Goal: Task Accomplishment & Management: Use online tool/utility

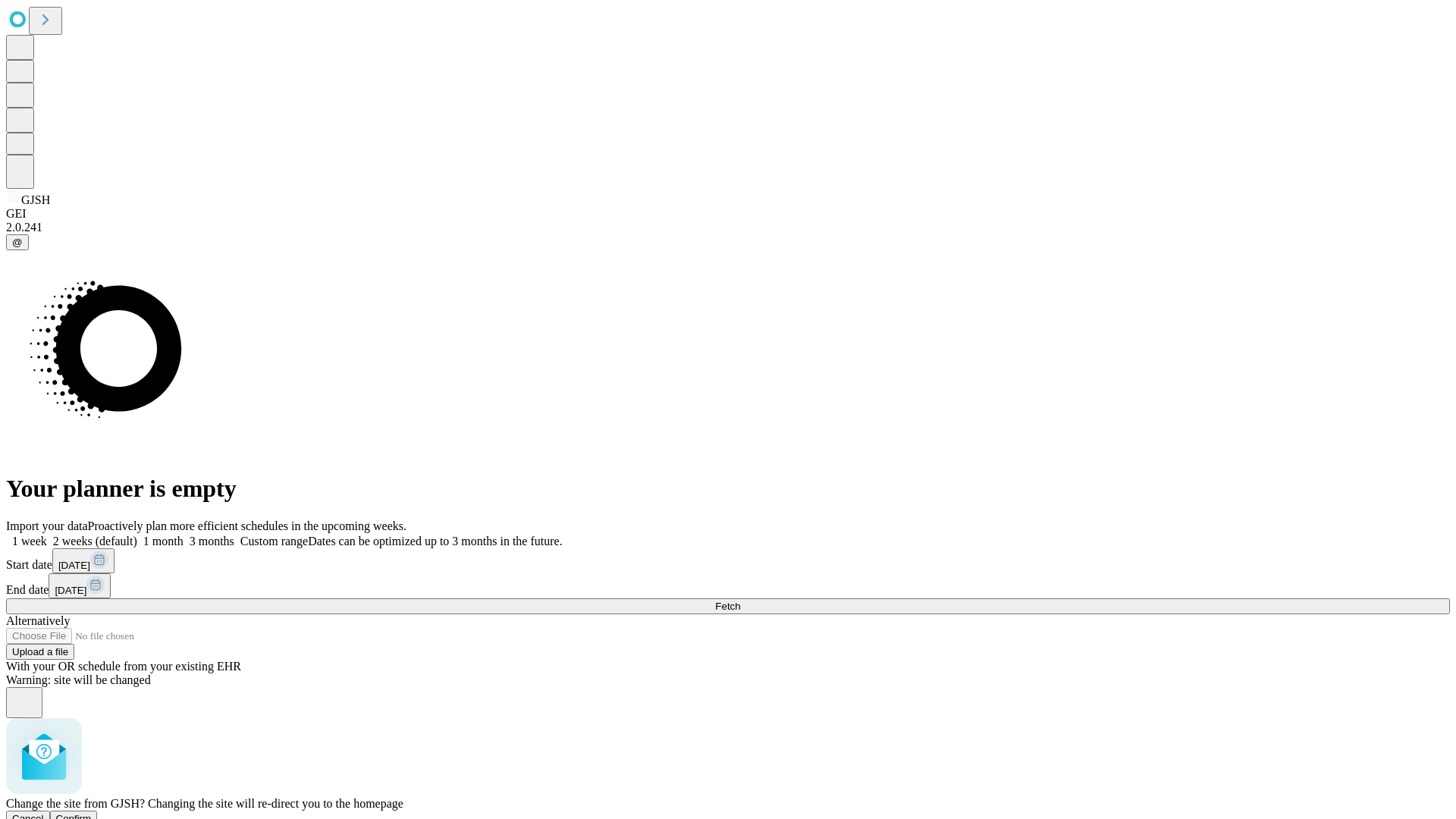
click at [92, 813] on span "Confirm" at bounding box center [74, 819] width 36 height 11
click at [137, 535] on label "2 weeks (default)" at bounding box center [92, 542] width 90 height 13
click at [740, 601] on span "Fetch" at bounding box center [727, 606] width 25 height 11
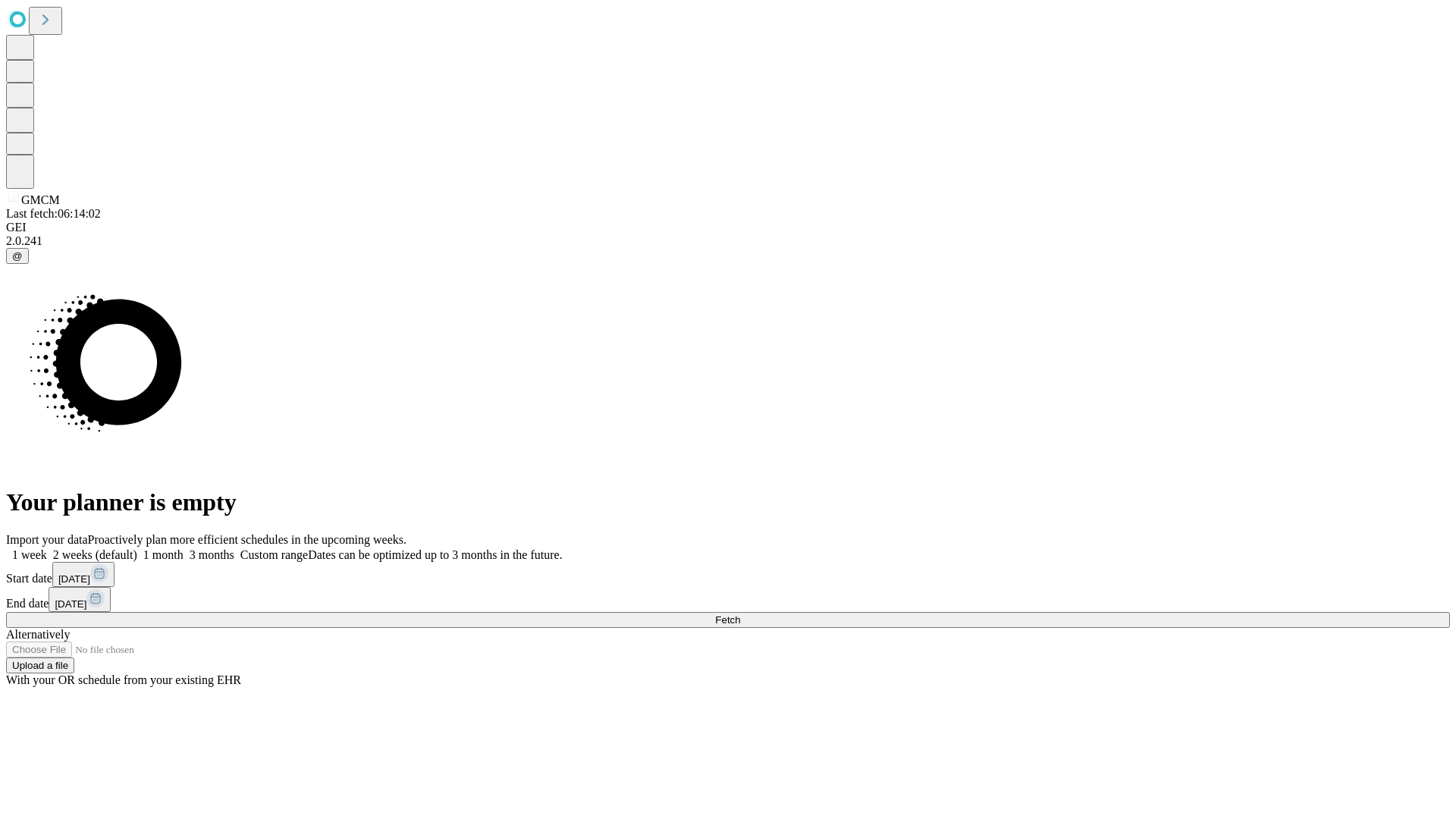
click at [137, 548] on label "2 weeks (default)" at bounding box center [92, 555] width 90 height 13
click at [740, 614] on span "Fetch" at bounding box center [727, 620] width 25 height 11
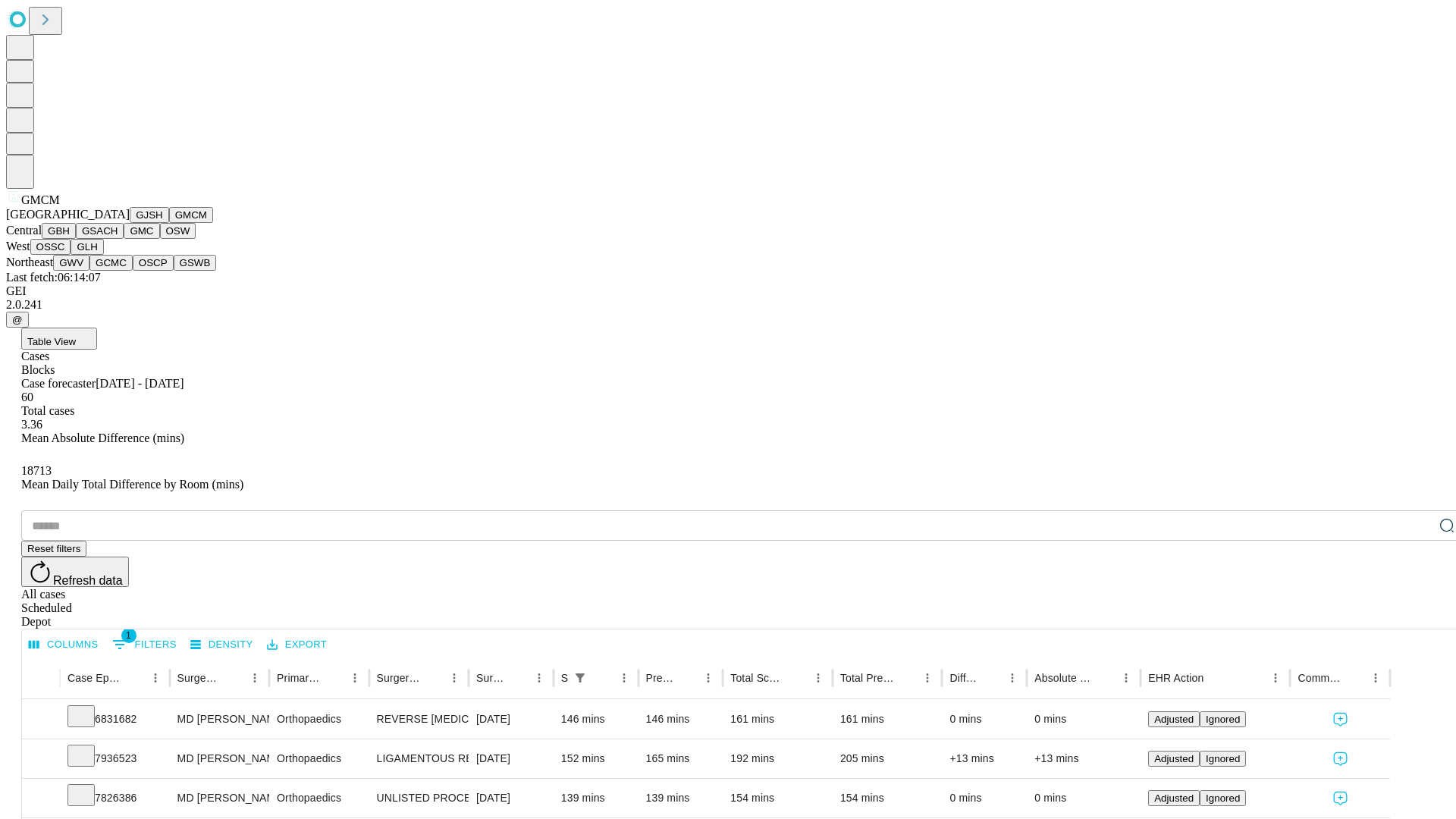
click at [76, 239] on button "GBH" at bounding box center [59, 231] width 34 height 16
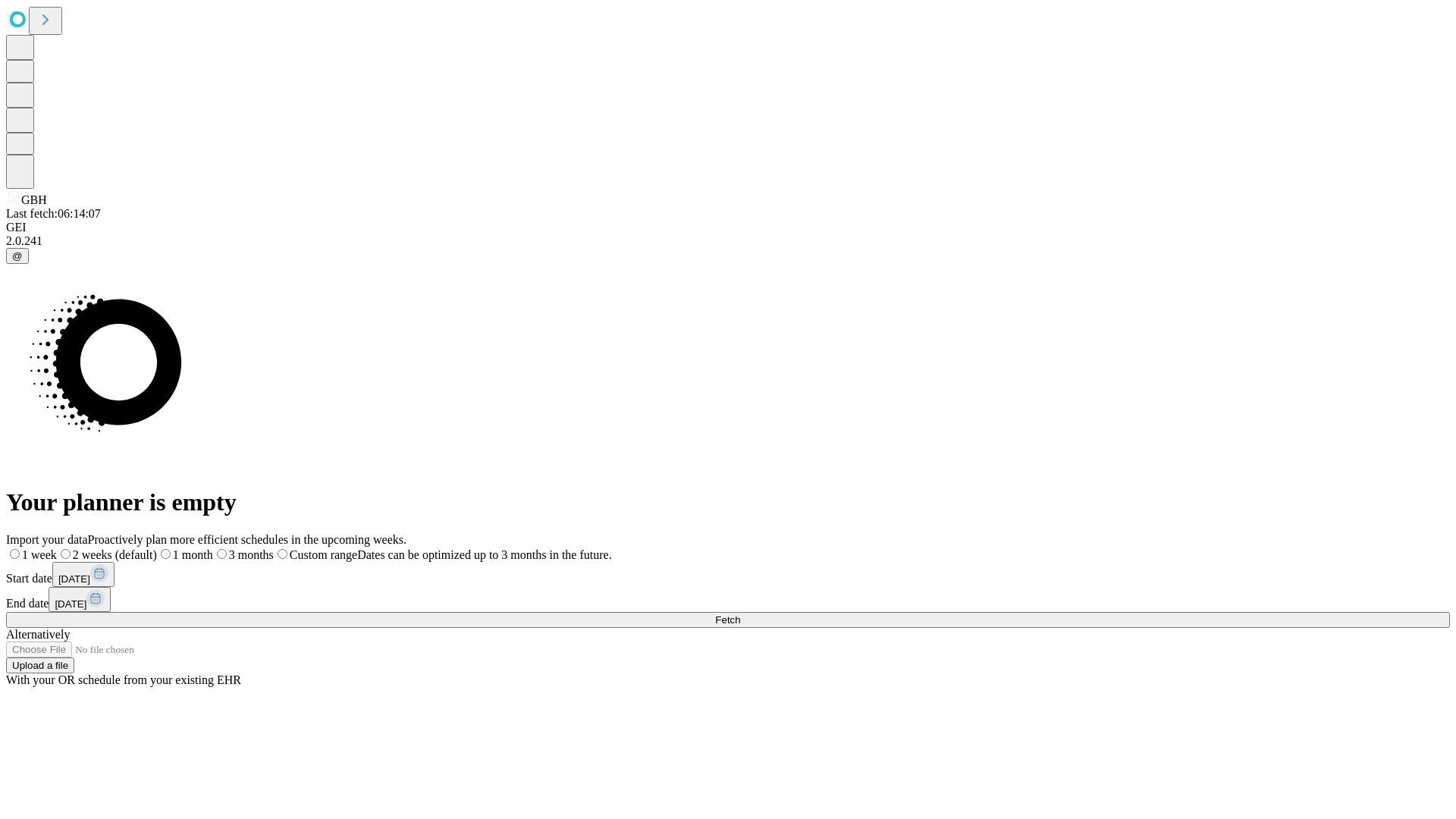
click at [157, 548] on label "2 weeks (default)" at bounding box center [107, 555] width 100 height 13
click at [740, 614] on span "Fetch" at bounding box center [727, 620] width 25 height 11
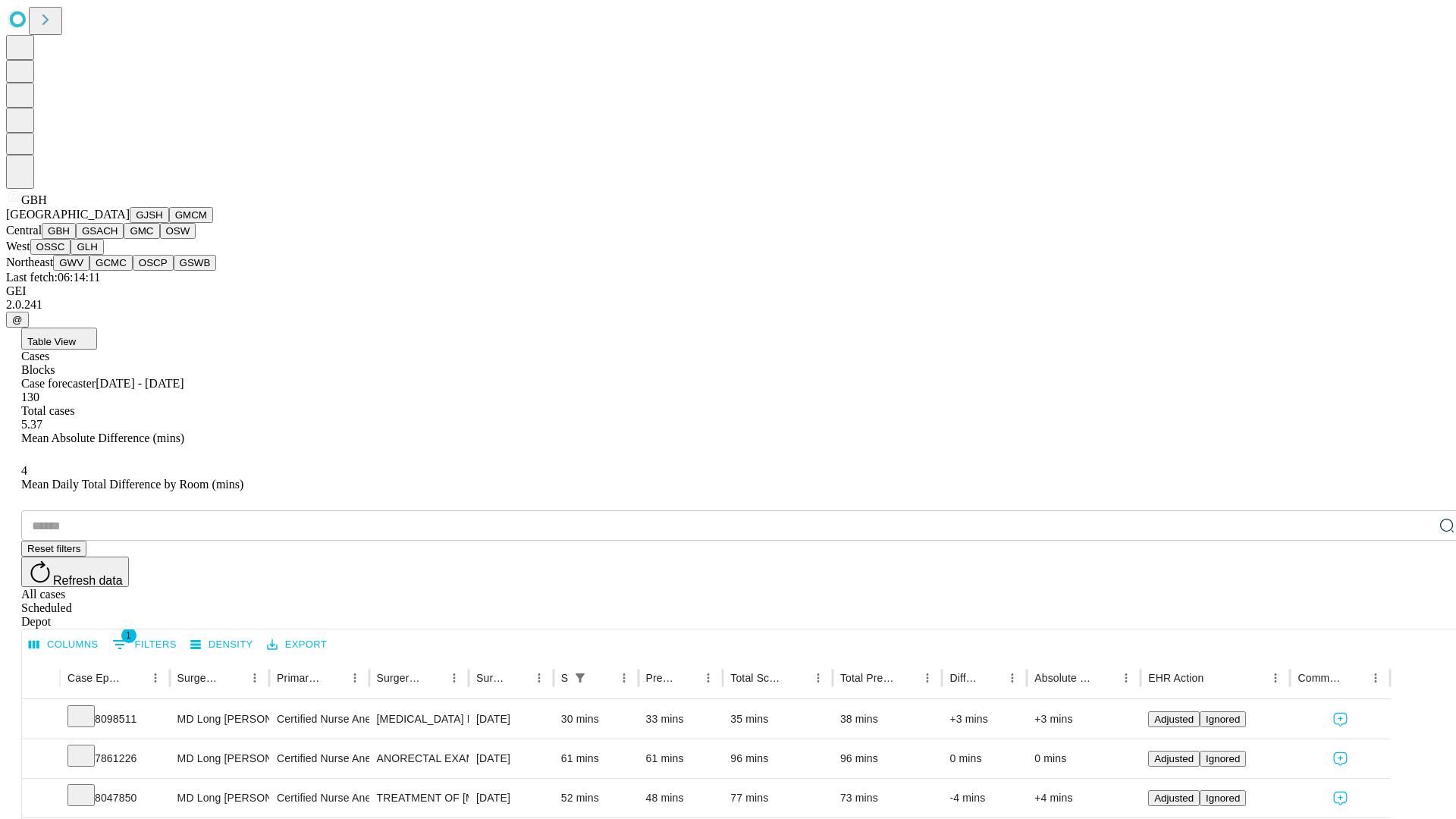
click at [118, 239] on button "GSACH" at bounding box center [100, 231] width 47 height 16
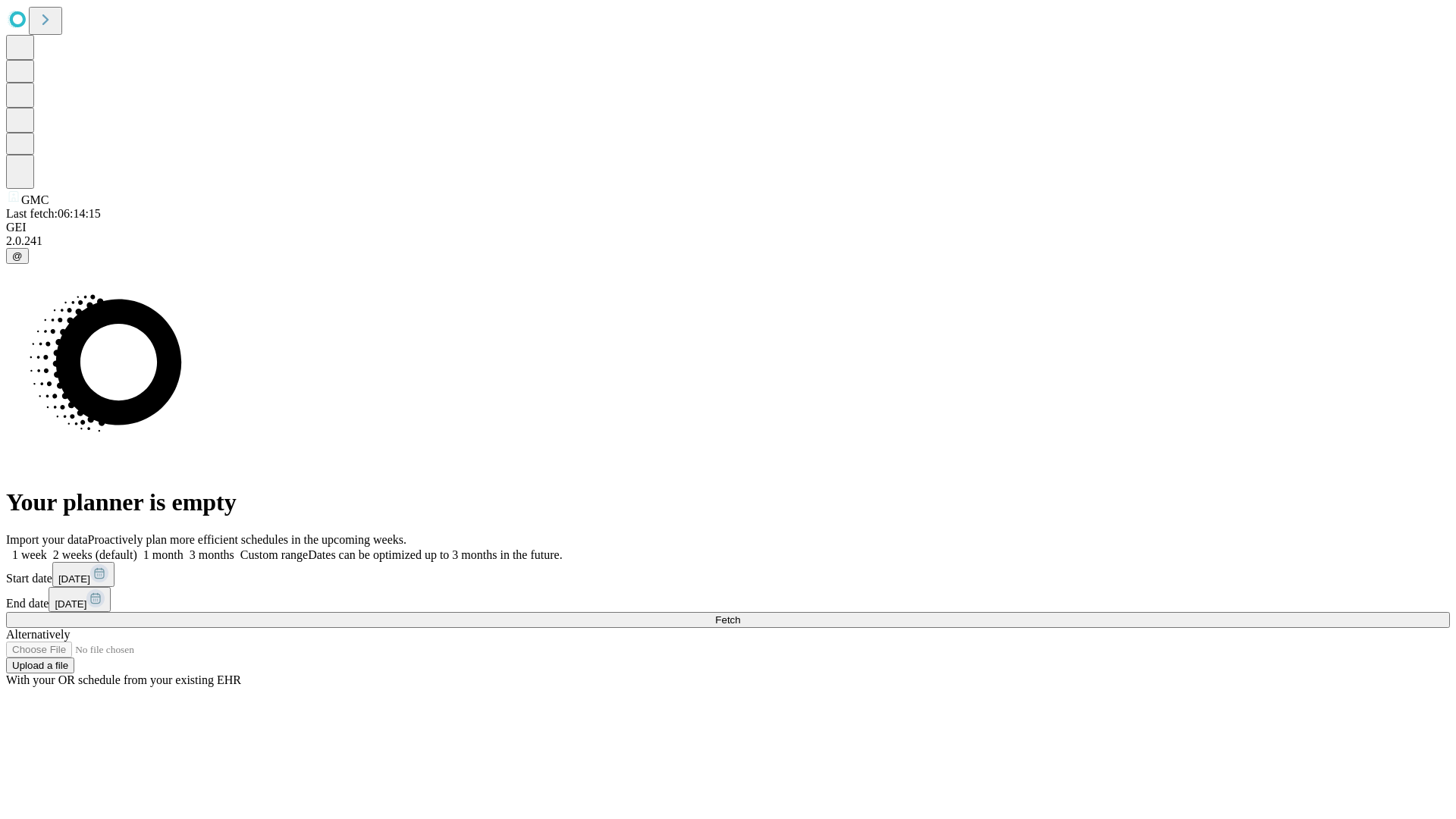
click at [137, 548] on label "2 weeks (default)" at bounding box center [92, 555] width 90 height 13
click at [740, 614] on span "Fetch" at bounding box center [727, 620] width 25 height 11
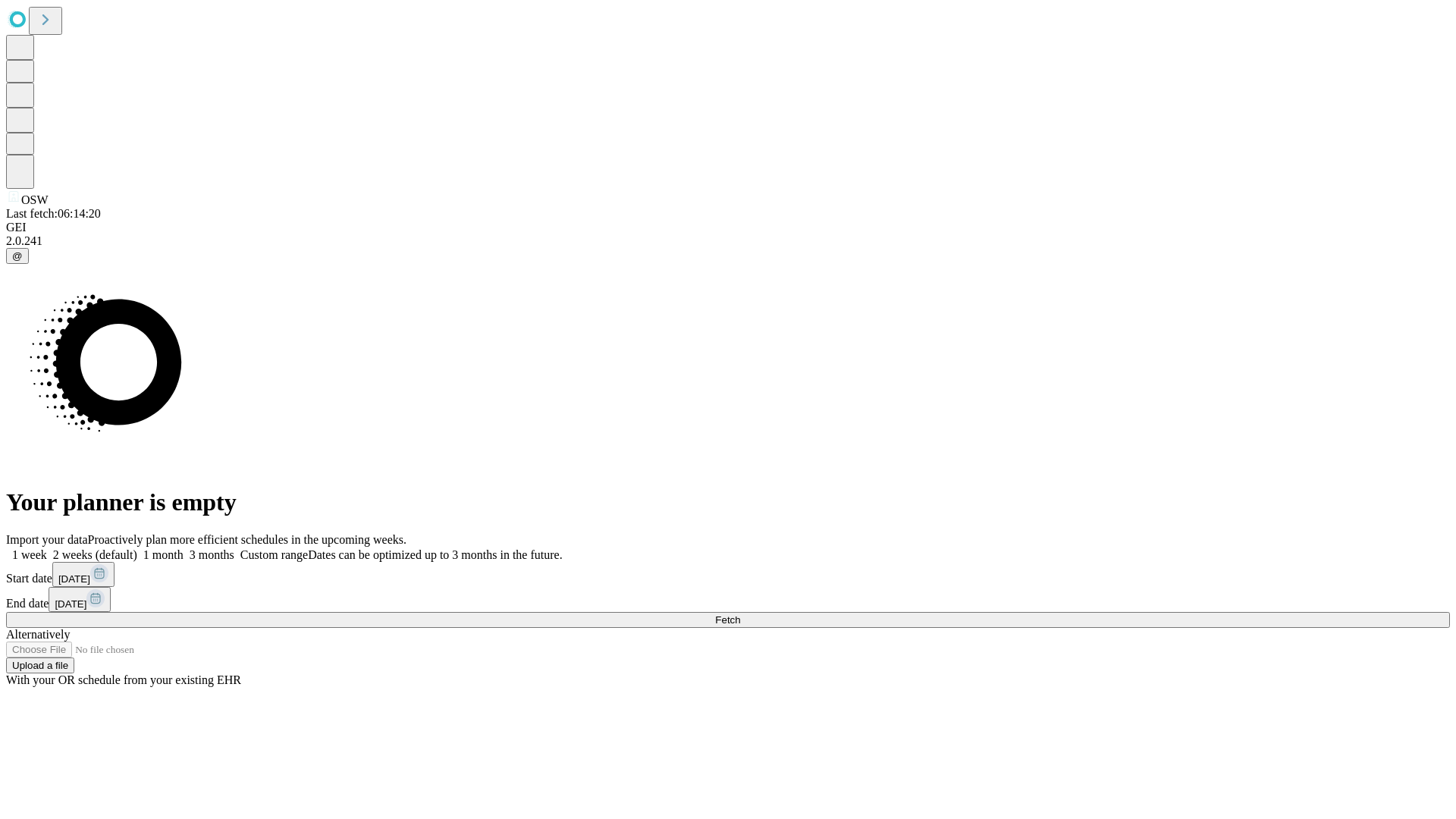
click at [137, 548] on label "2 weeks (default)" at bounding box center [92, 555] width 90 height 13
click at [740, 614] on span "Fetch" at bounding box center [727, 620] width 25 height 11
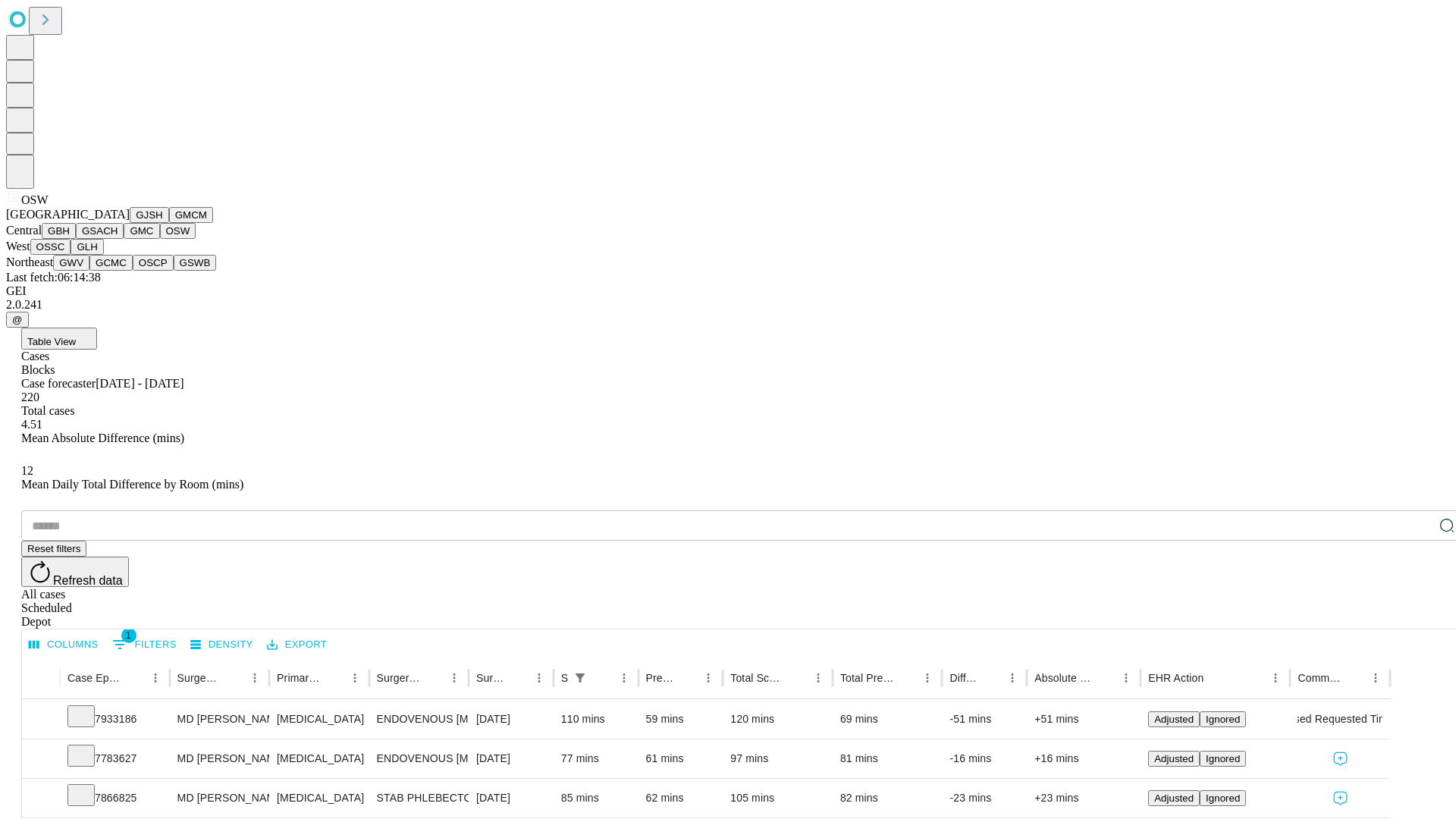
click at [71, 255] on button "OSSC" at bounding box center [51, 246] width 41 height 16
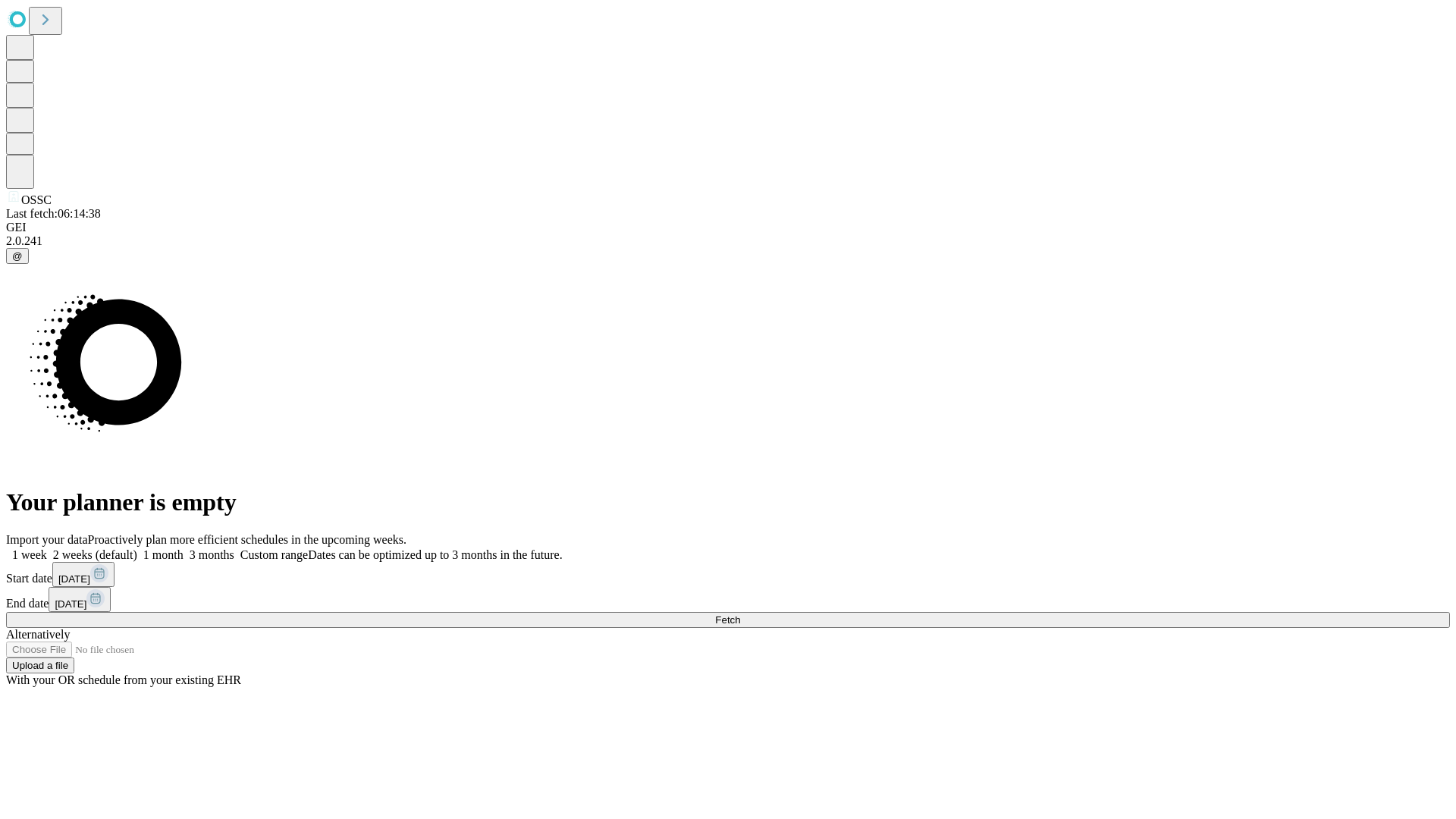
click at [137, 548] on label "2 weeks (default)" at bounding box center [92, 555] width 90 height 13
click at [740, 614] on span "Fetch" at bounding box center [727, 620] width 25 height 11
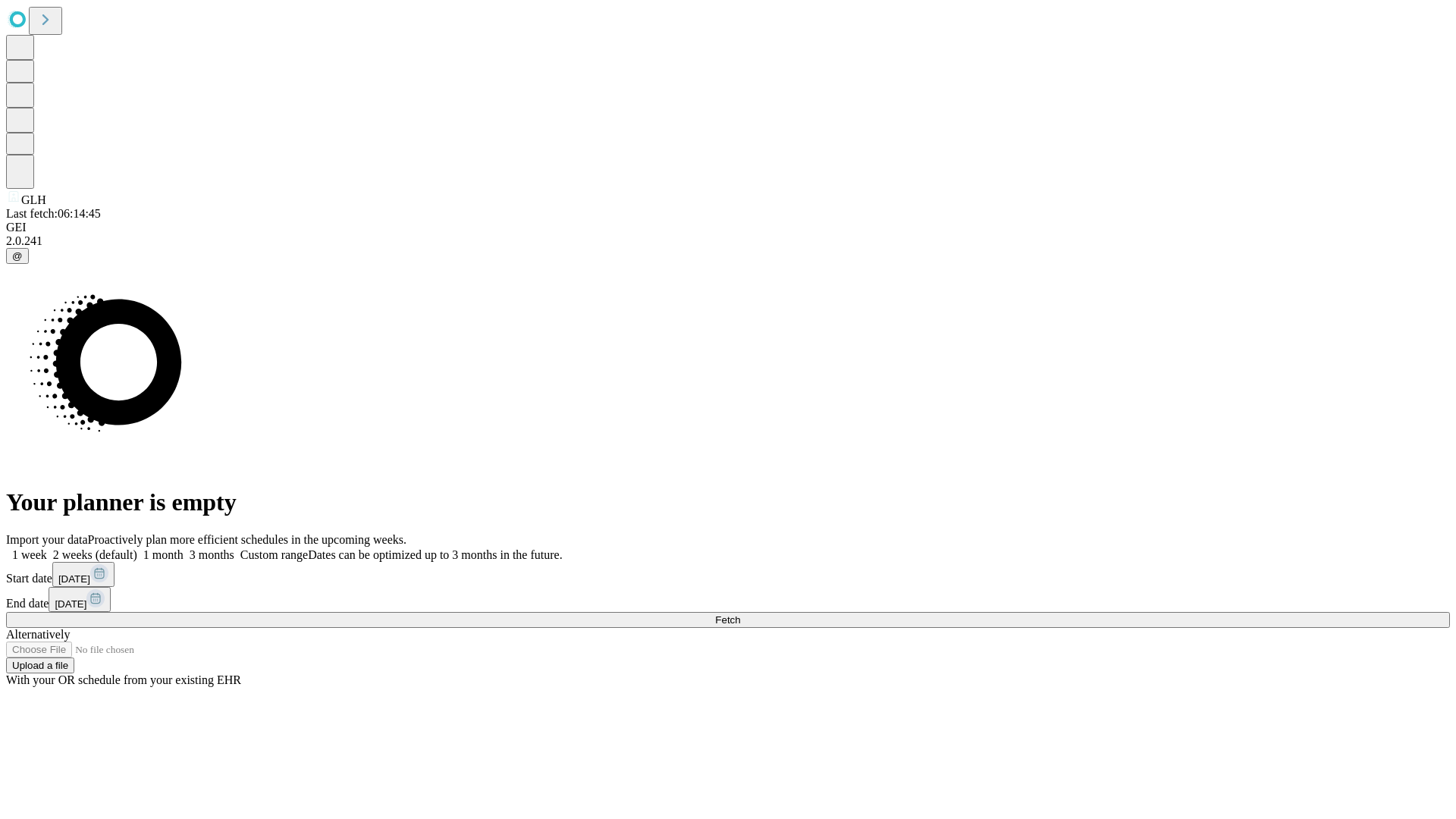
click at [137, 548] on label "2 weeks (default)" at bounding box center [92, 555] width 90 height 13
click at [740, 614] on span "Fetch" at bounding box center [727, 620] width 25 height 11
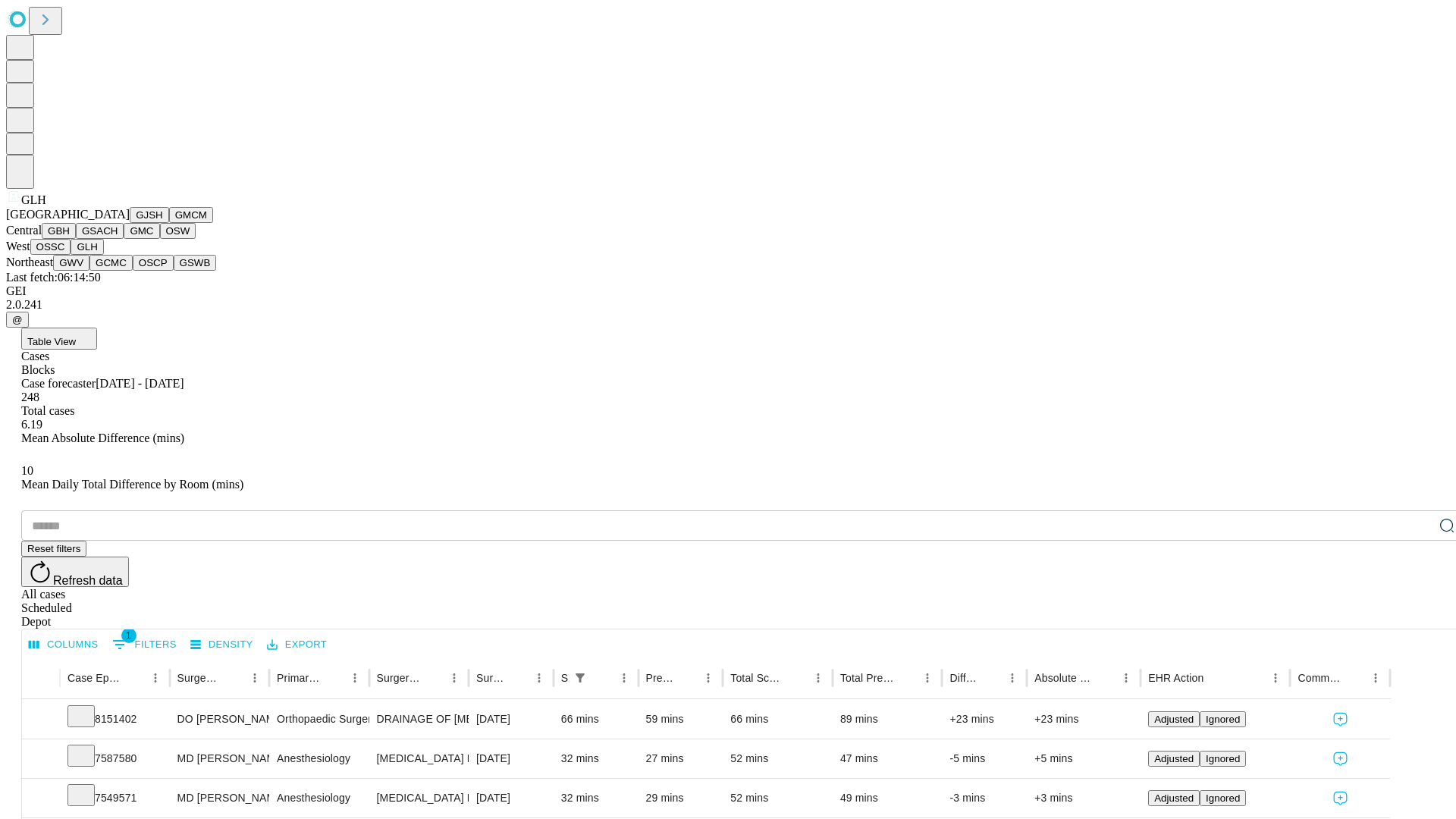
click at [89, 271] on button "GWV" at bounding box center [71, 263] width 37 height 16
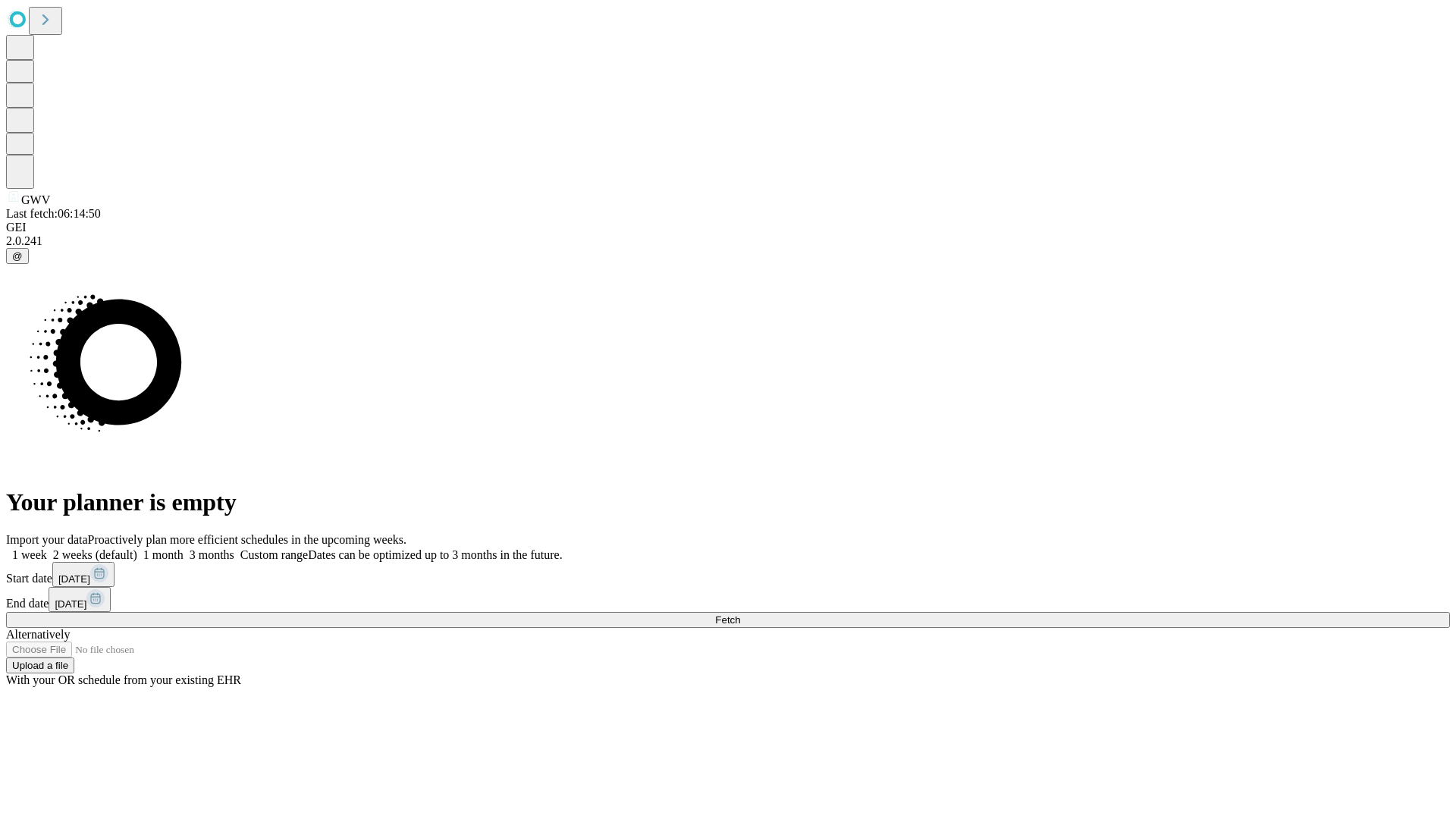
click at [137, 548] on label "2 weeks (default)" at bounding box center [92, 555] width 90 height 13
click at [740, 614] on span "Fetch" at bounding box center [727, 620] width 25 height 11
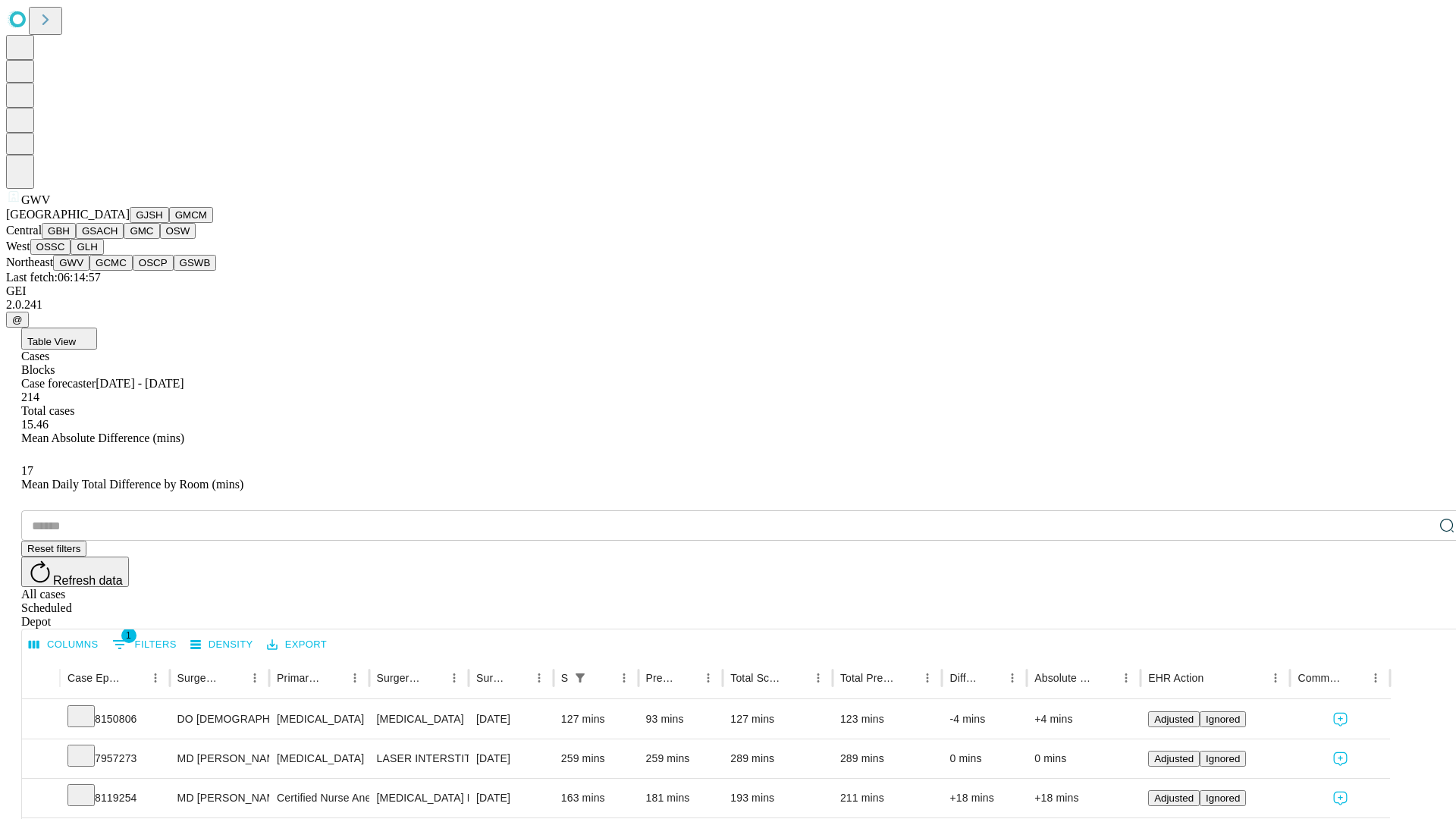
click at [118, 271] on button "GCMC" at bounding box center [110, 263] width 43 height 16
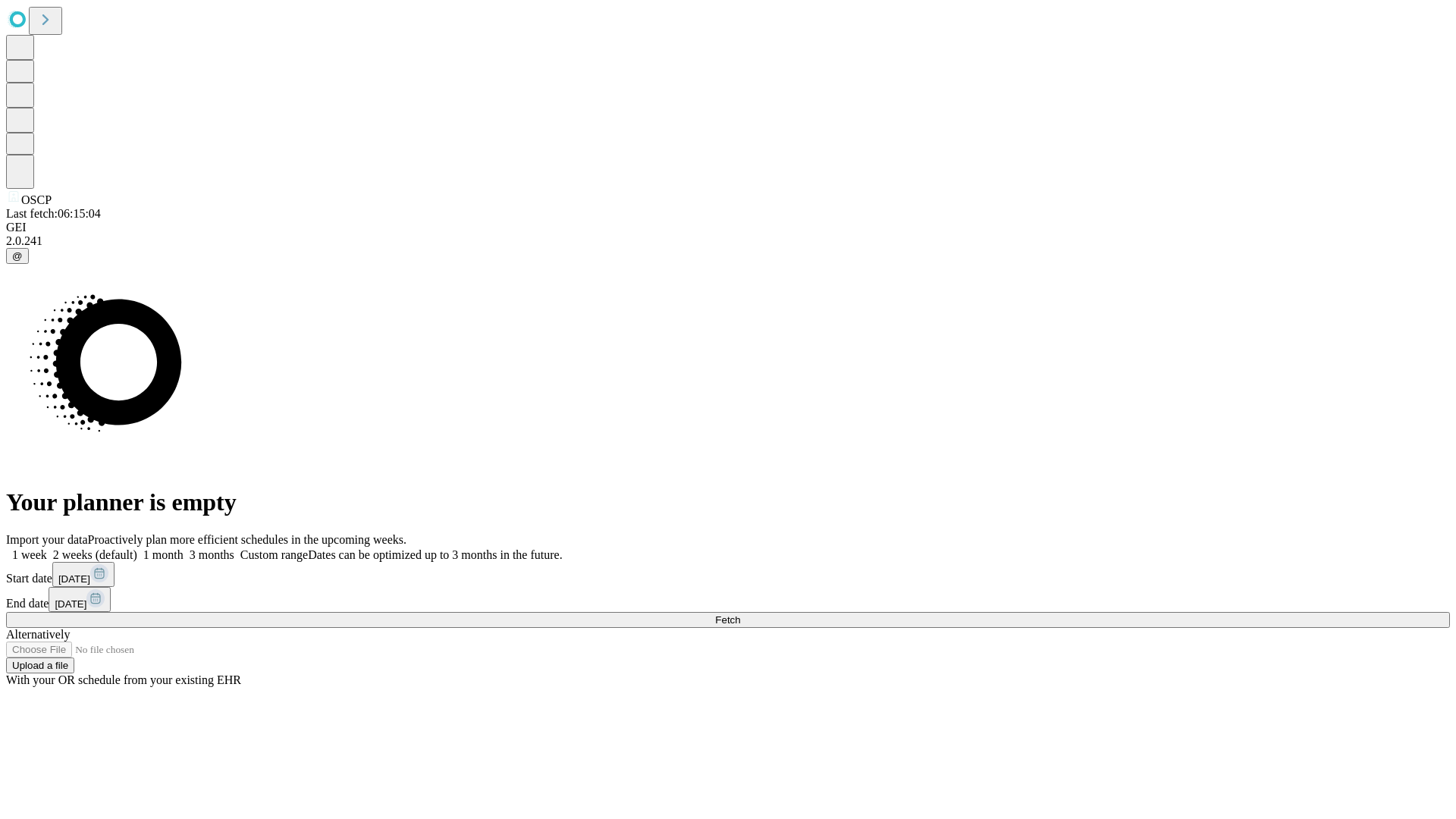
click at [137, 548] on label "2 weeks (default)" at bounding box center [92, 555] width 90 height 13
click at [740, 614] on span "Fetch" at bounding box center [727, 620] width 25 height 11
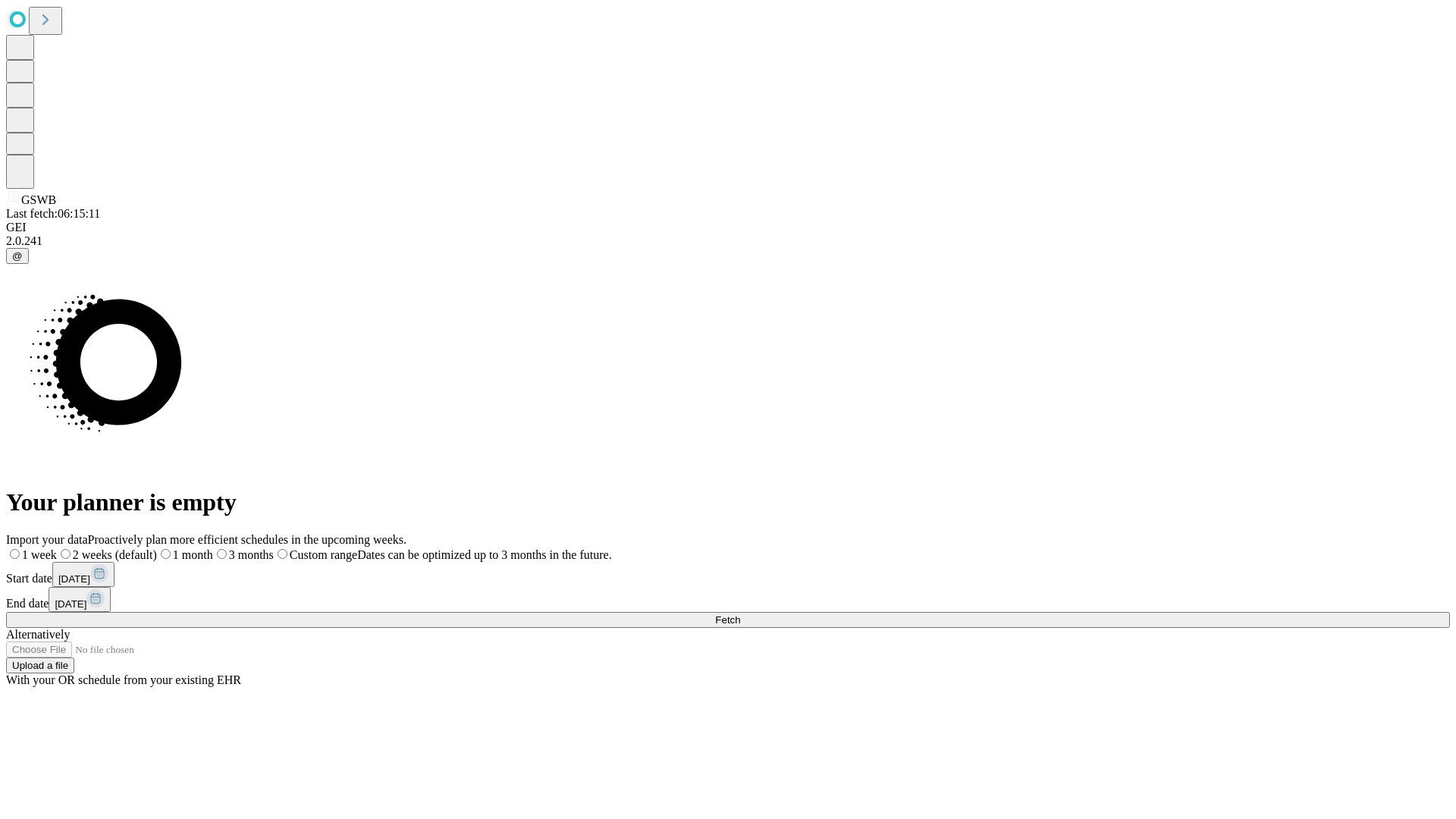
click at [740, 614] on span "Fetch" at bounding box center [727, 620] width 25 height 11
